Goal: Transaction & Acquisition: Purchase product/service

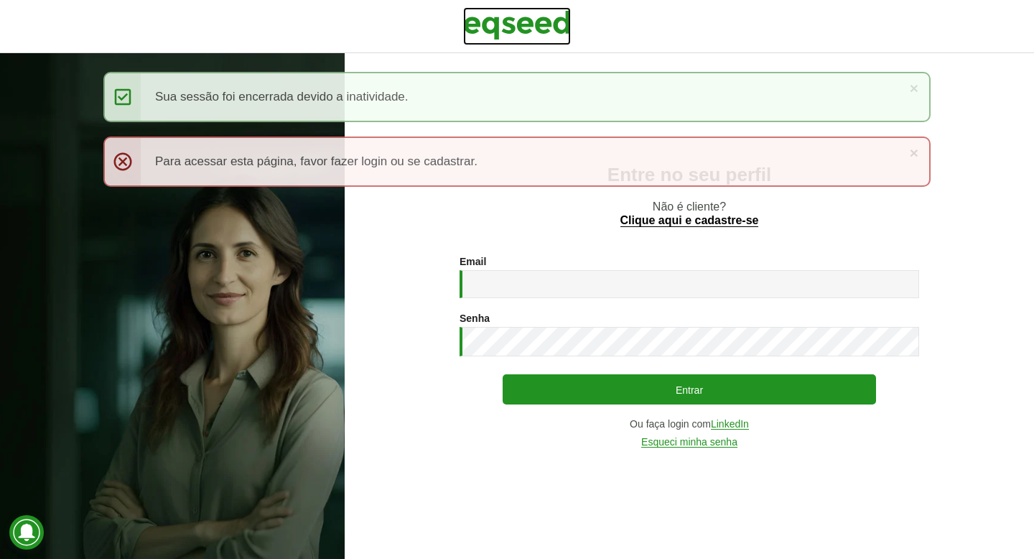
click at [516, 36] on img at bounding box center [517, 25] width 108 height 36
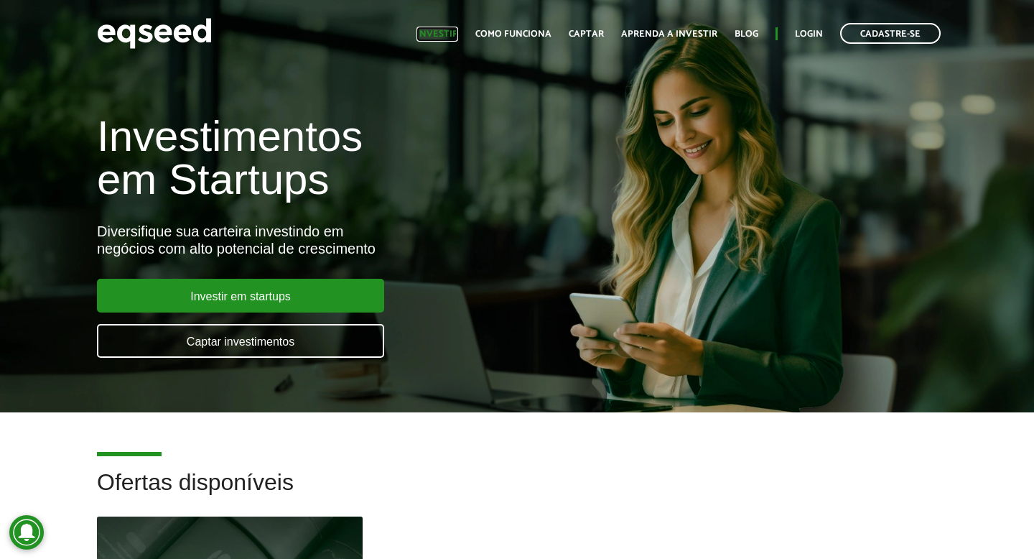
click at [441, 33] on link "Investir" at bounding box center [438, 33] width 42 height 9
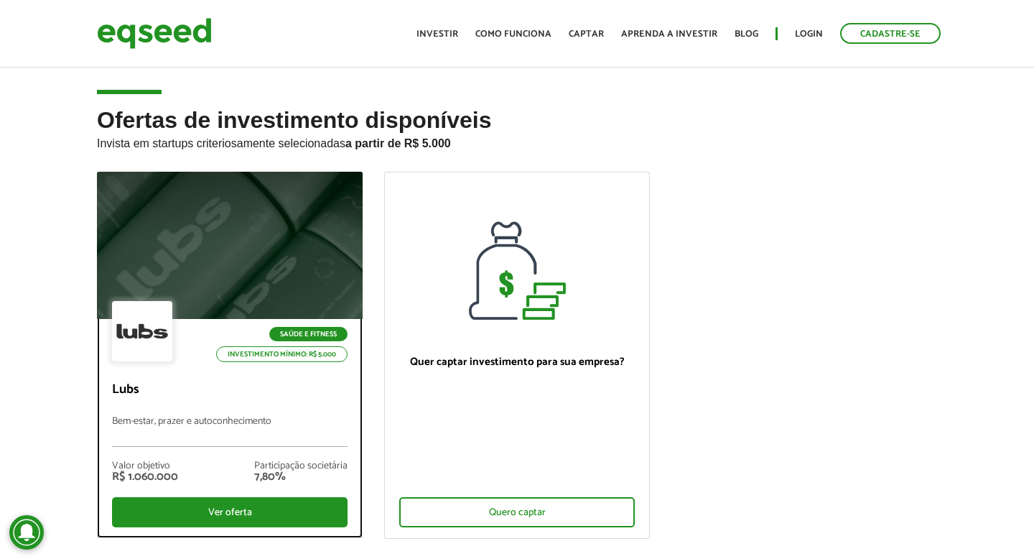
click at [279, 244] on div at bounding box center [229, 245] width 319 height 177
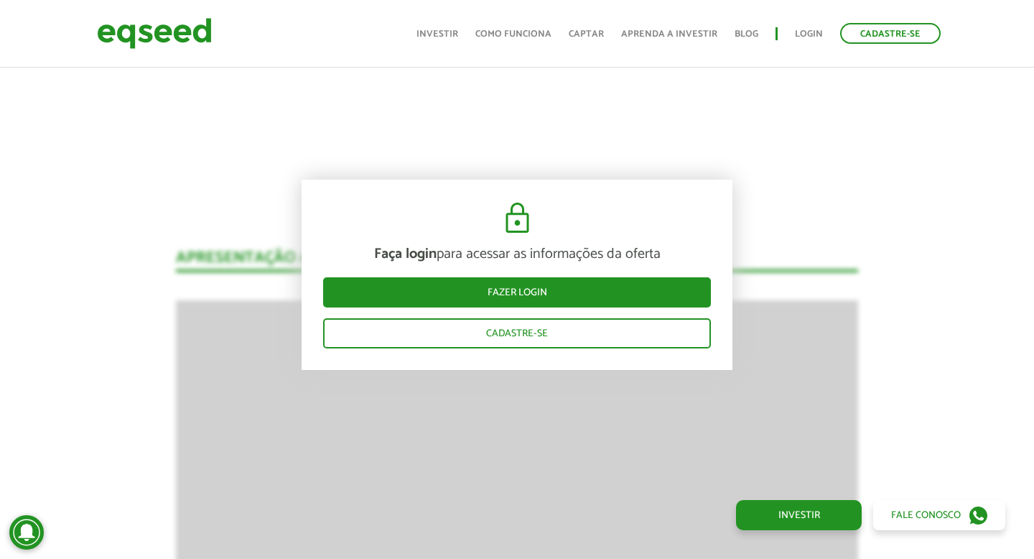
scroll to position [1020, 0]
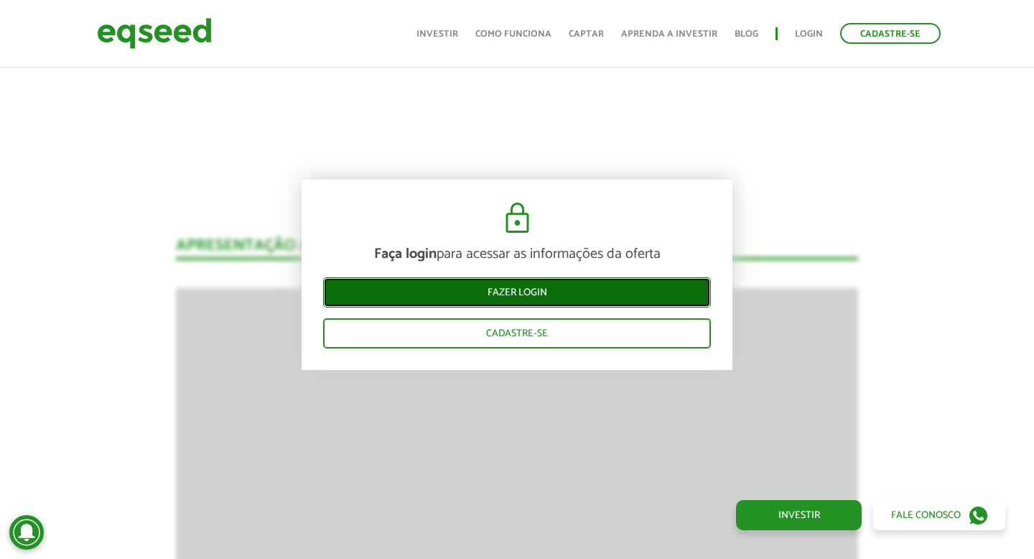
click at [470, 290] on link "Fazer login" at bounding box center [517, 292] width 388 height 30
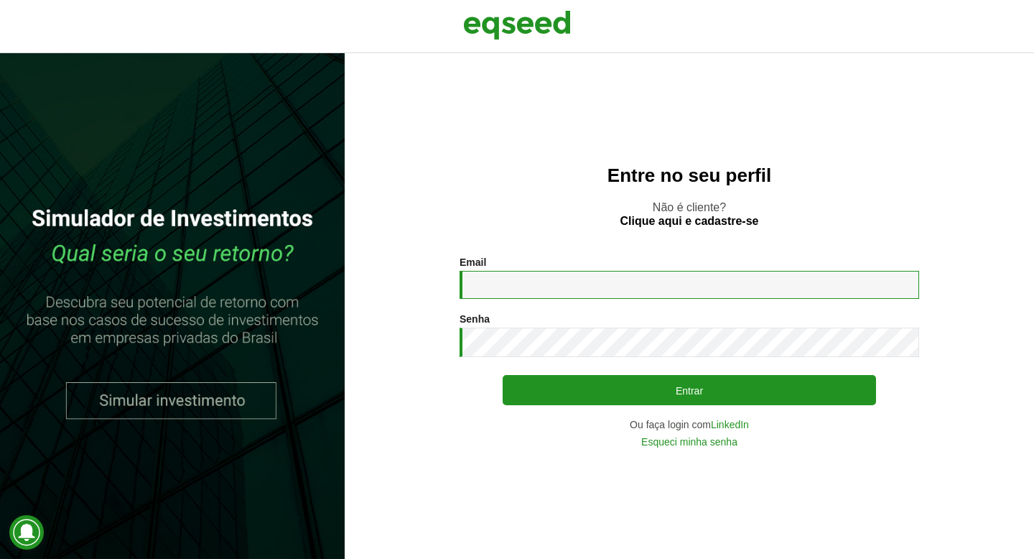
click at [495, 294] on input "Email *" at bounding box center [690, 285] width 460 height 28
type input "**********"
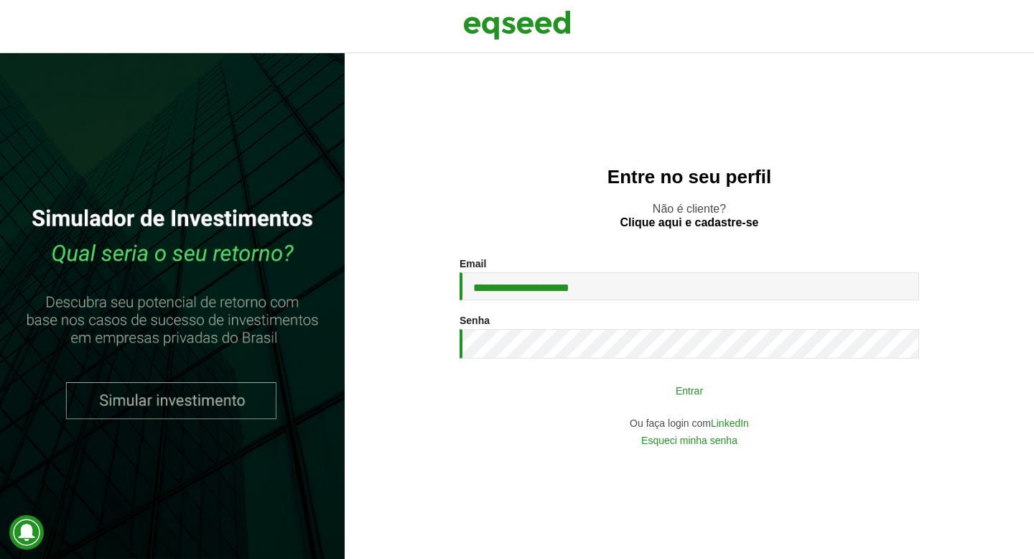
click at [577, 379] on button "Entrar" at bounding box center [690, 389] width 374 height 27
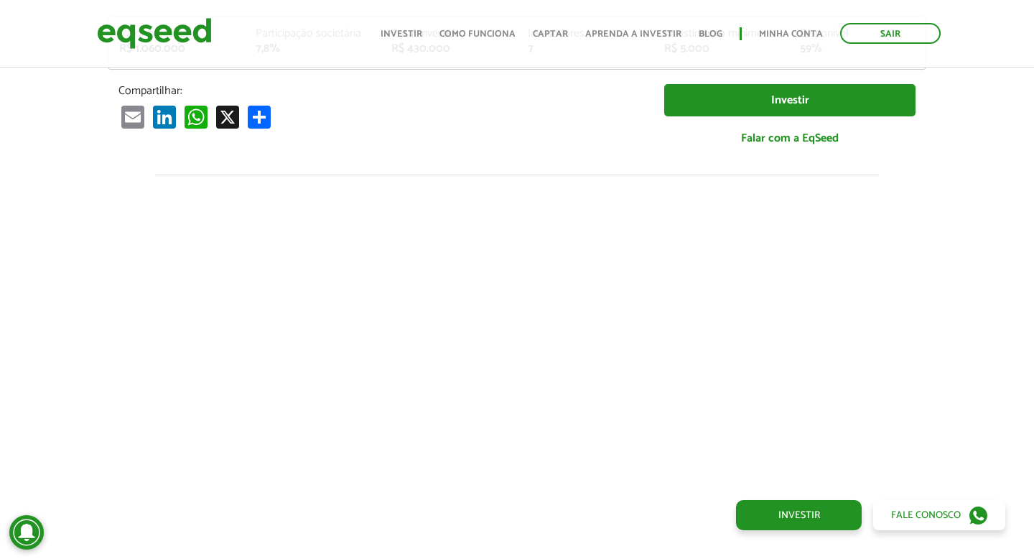
scroll to position [167, 0]
